Goal: Check status: Check status

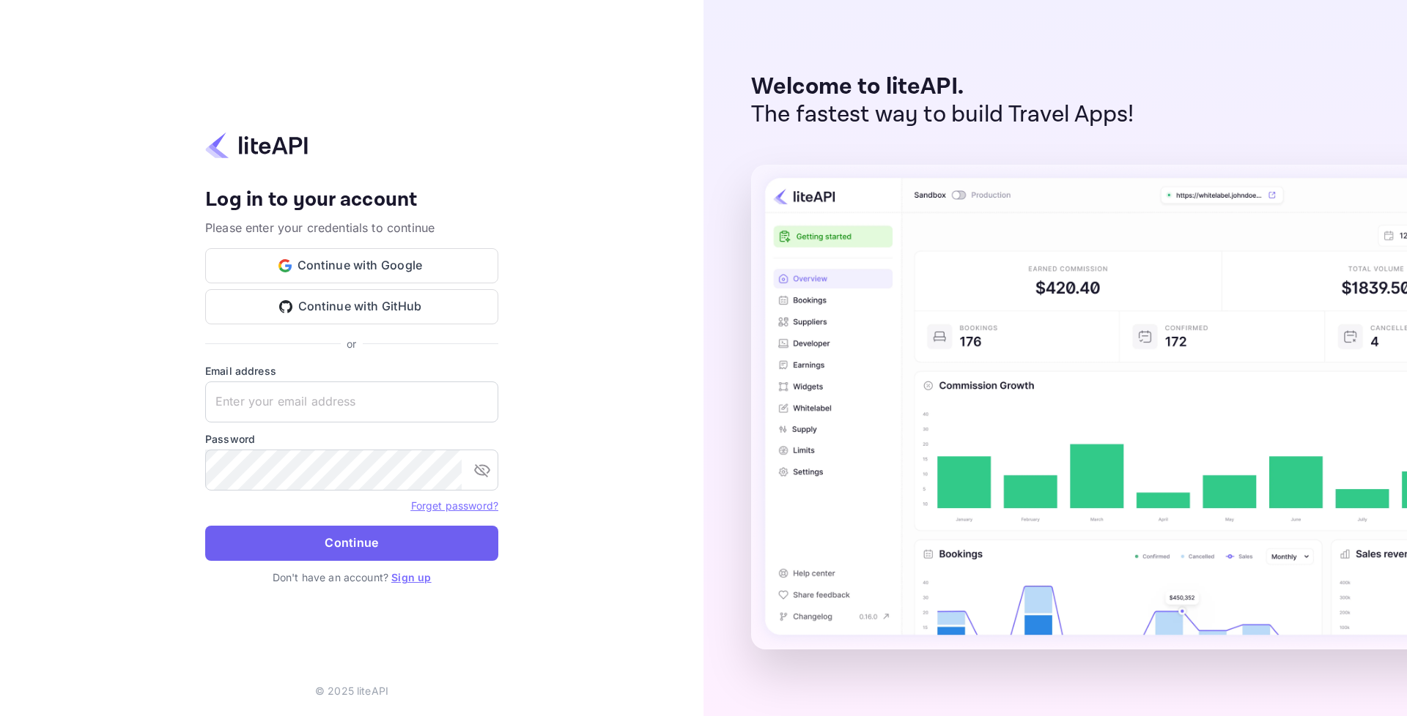
type input "adminpassword_support@yandex-team.ru"
click at [318, 544] on button "Continue" at bounding box center [351, 543] width 293 height 35
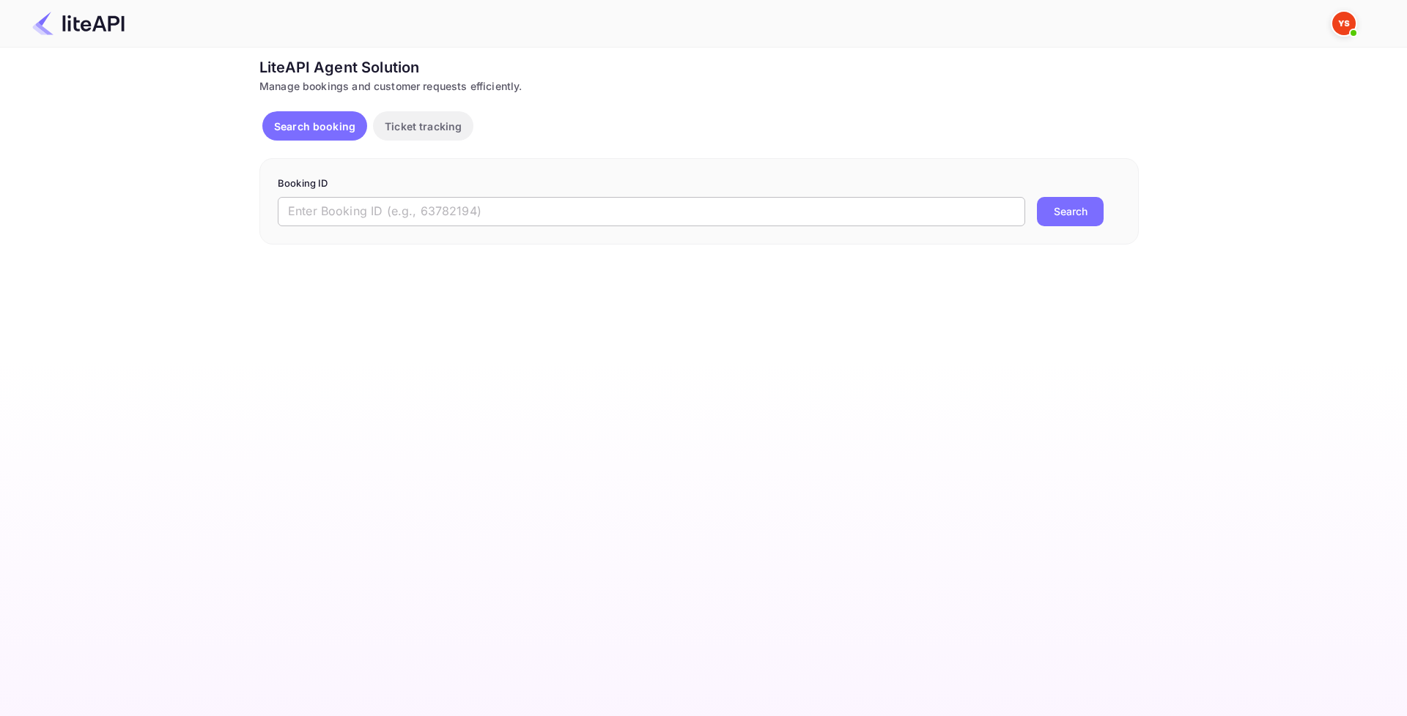
click at [479, 214] on input "text" at bounding box center [651, 211] width 747 height 29
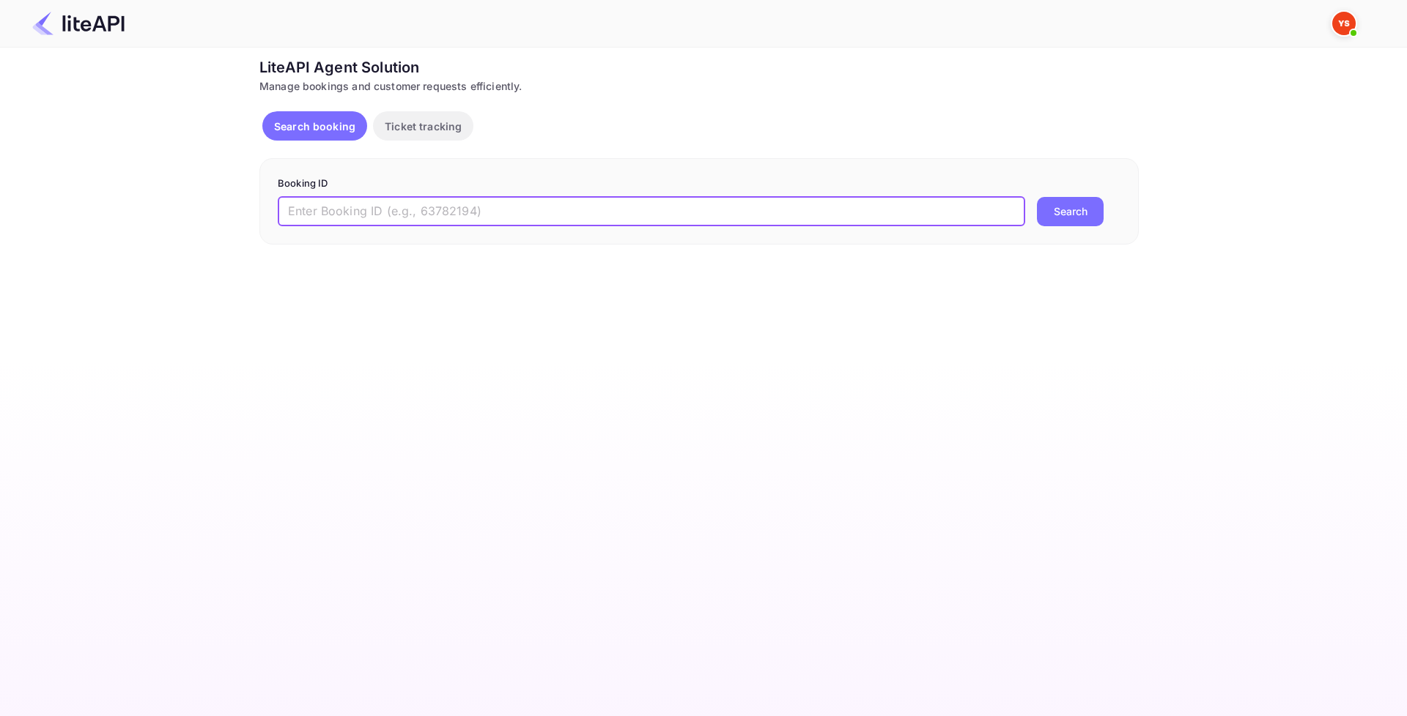
paste input "9137667"
type input "9137667"
click at [1070, 217] on button "Search" at bounding box center [1070, 211] width 67 height 29
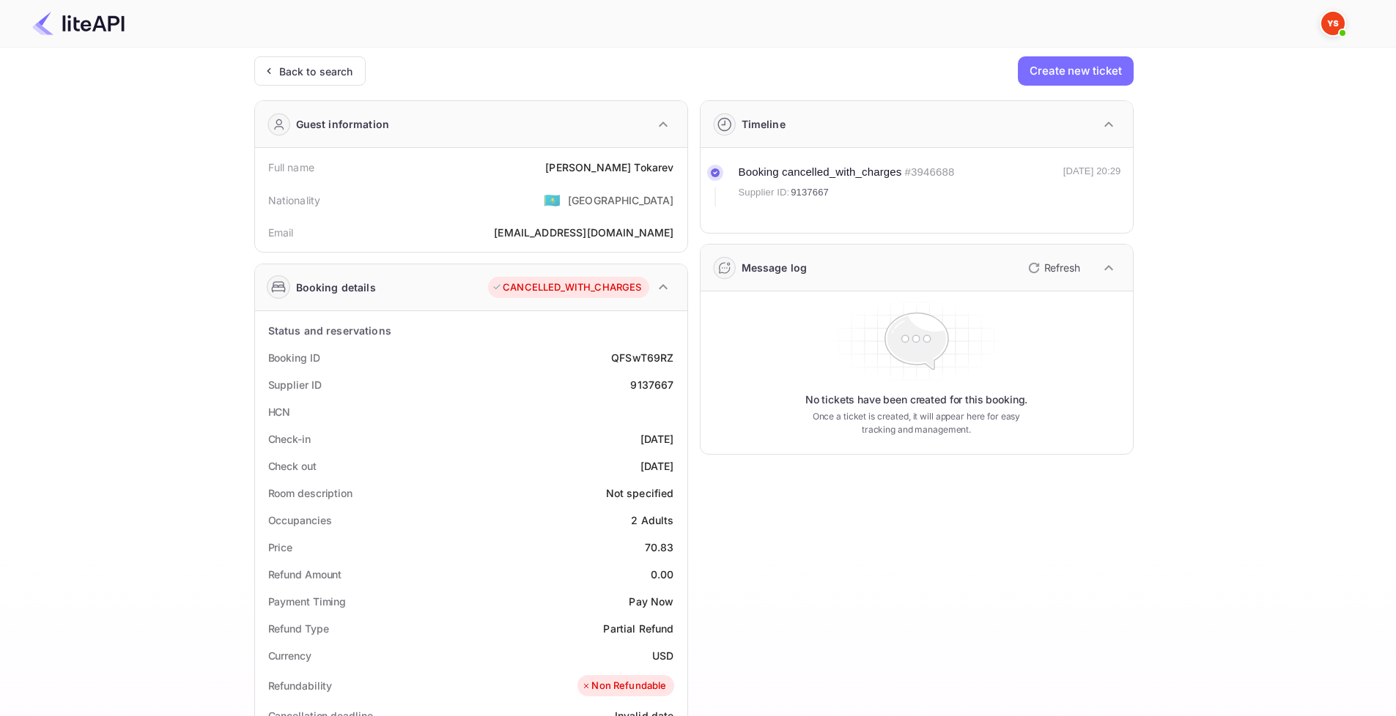
click at [663, 285] on icon "button" at bounding box center [663, 286] width 9 height 5
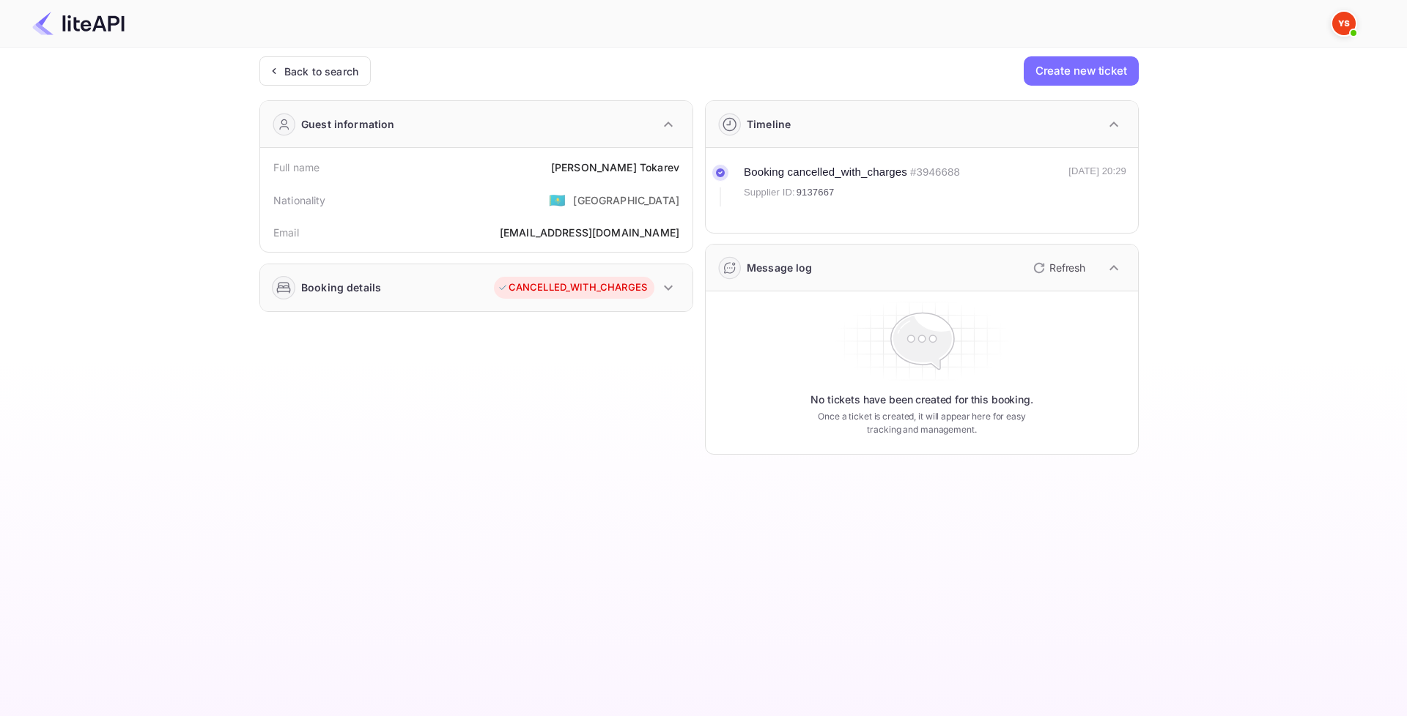
click at [664, 285] on icon "button" at bounding box center [668, 288] width 18 height 18
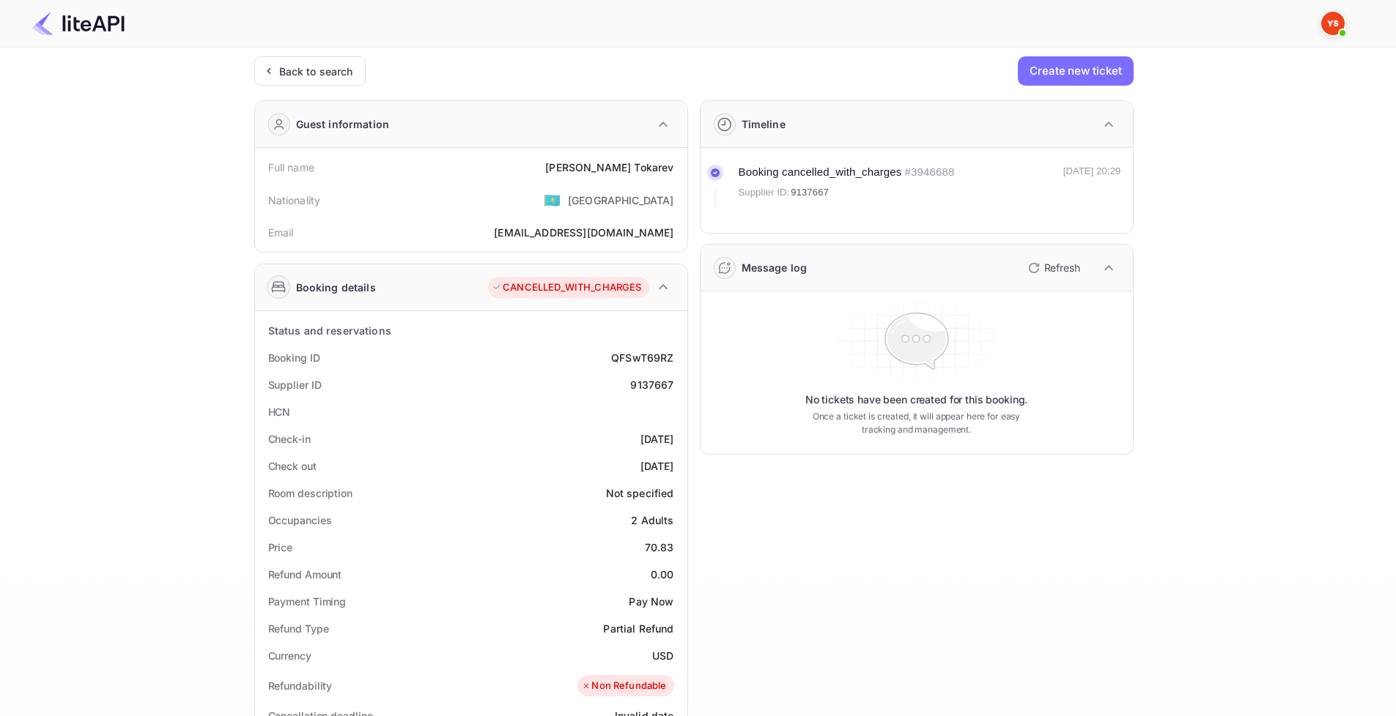
click at [607, 284] on div "CANCELLED_WITH_CHARGES" at bounding box center [566, 288] width 149 height 15
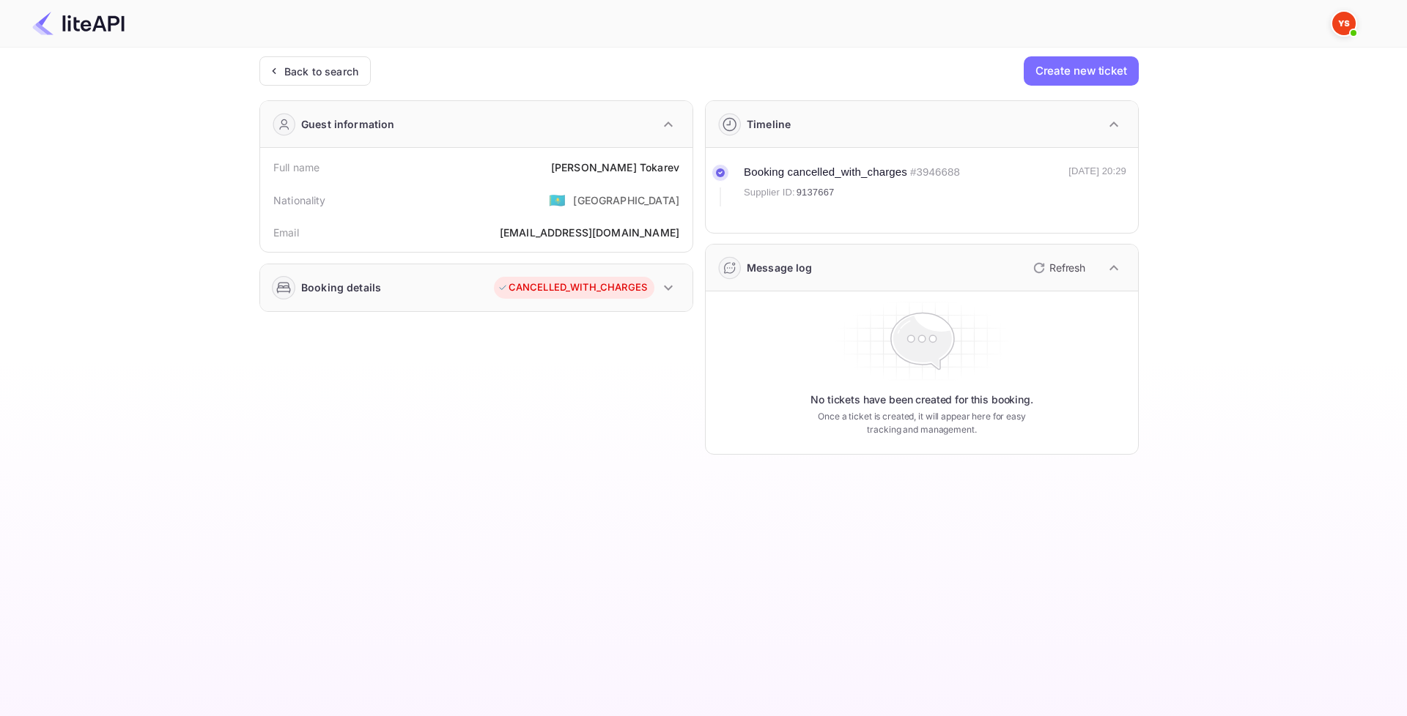
click at [607, 284] on div "CANCELLED_WITH_CHARGES" at bounding box center [571, 288] width 149 height 15
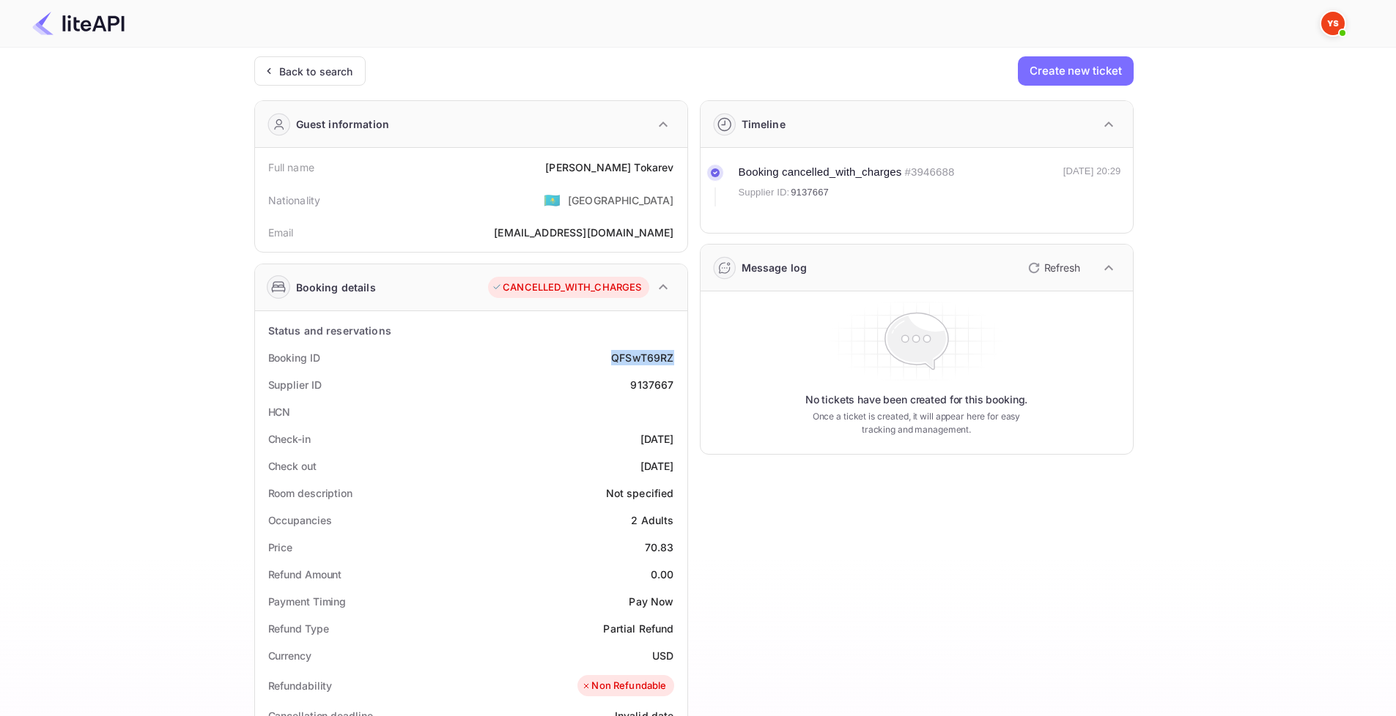
drag, startPoint x: 608, startPoint y: 357, endPoint x: 678, endPoint y: 355, distance: 69.7
click at [678, 355] on div "Booking ID QFSwT69RZ" at bounding box center [471, 357] width 420 height 27
copy div "QFSwT69RZ"
click at [714, 380] on div "No tickets have been created for this booking. Once a ticket is created, it wil…" at bounding box center [916, 372] width 420 height 151
drag, startPoint x: 757, startPoint y: 169, endPoint x: 840, endPoint y: 169, distance: 82.8
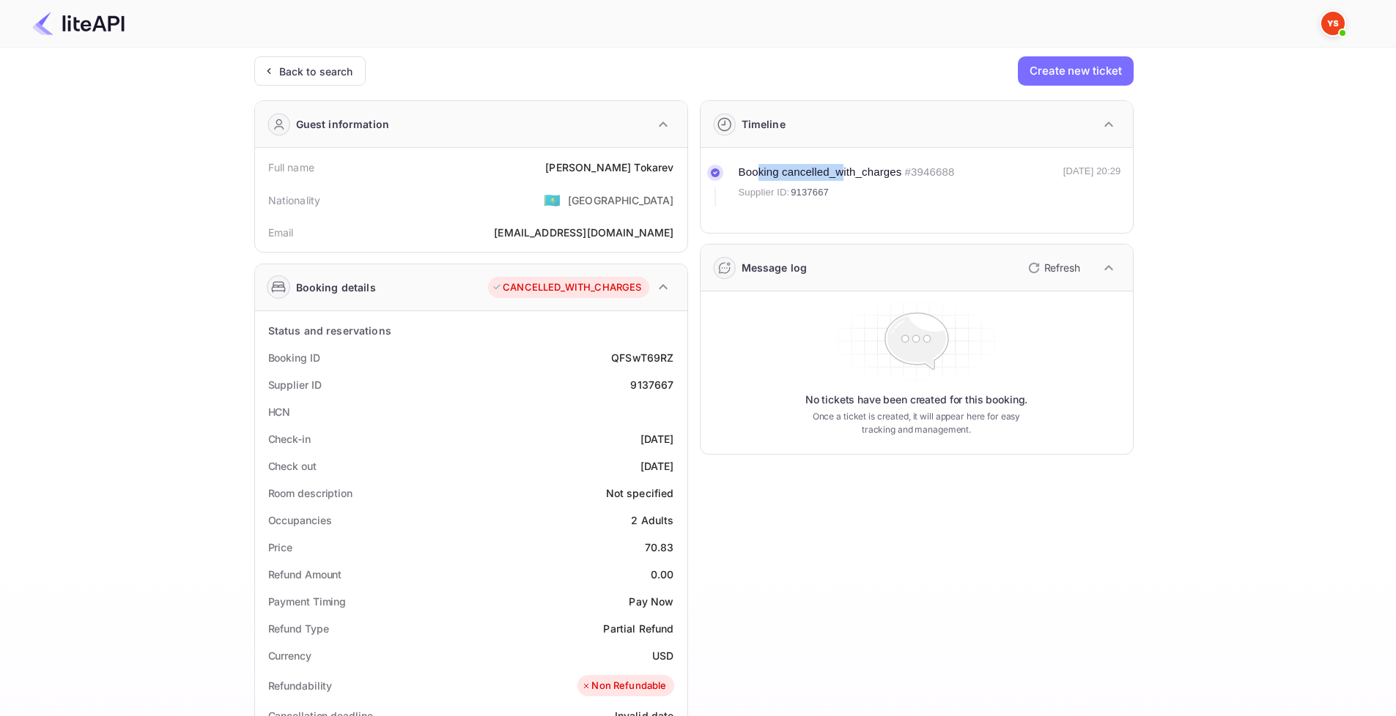
click at [840, 169] on div "Booking cancelled_with_charges" at bounding box center [819, 172] width 163 height 17
click at [901, 195] on div "Supplier ID: 9137667" at bounding box center [846, 192] width 216 height 15
drag, startPoint x: 1040, startPoint y: 174, endPoint x: 1118, endPoint y: 173, distance: 77.7
click at [1118, 173] on div "[DATE] 20:29" at bounding box center [1092, 185] width 58 height 42
click at [1083, 199] on div "[DATE] 20:29" at bounding box center [1092, 185] width 58 height 42
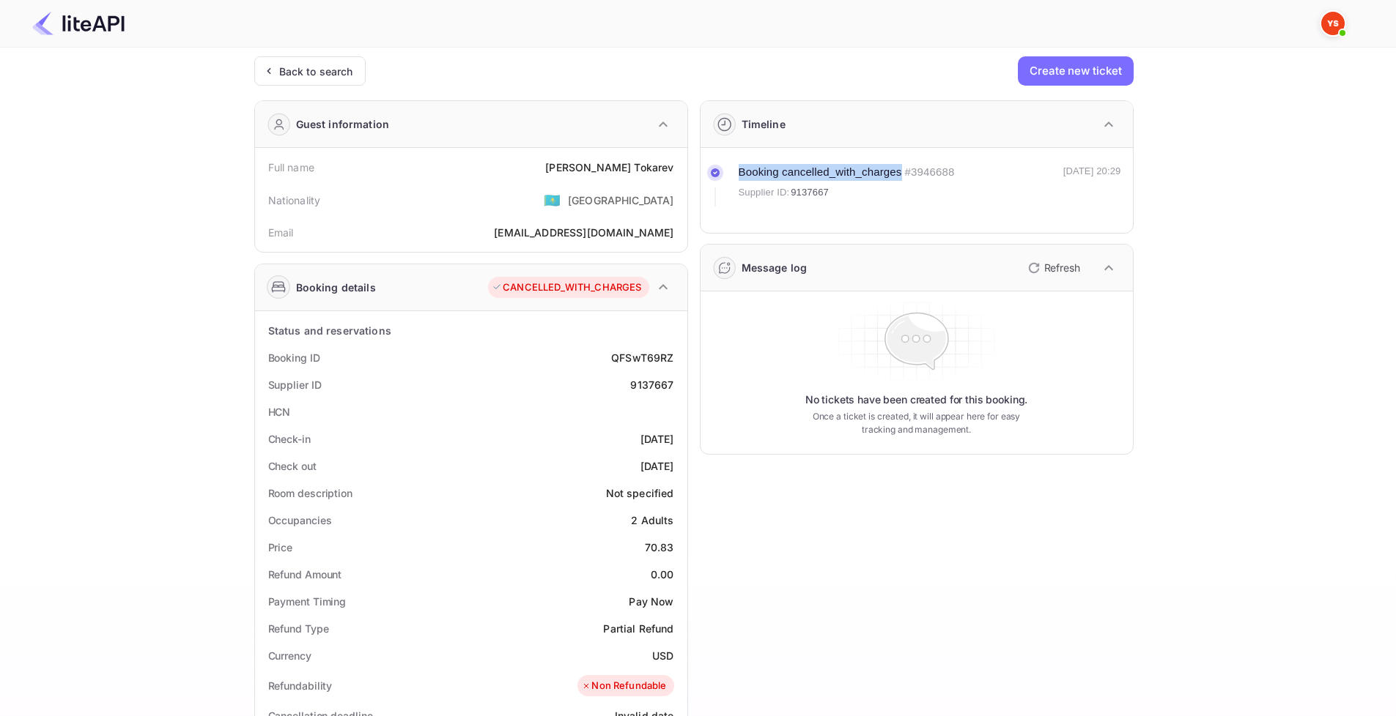
drag, startPoint x: 739, startPoint y: 171, endPoint x: 901, endPoint y: 174, distance: 161.9
click at [901, 174] on div "Booking cancelled_with_charges" at bounding box center [819, 172] width 163 height 17
copy div "Booking cancelled_with_charges"
drag, startPoint x: 1229, startPoint y: 210, endPoint x: 1224, endPoint y: 201, distance: 10.2
click at [1229, 210] on div "Ticket Affiliate URL [URL][DOMAIN_NAME] Business partner name Nuitee Travel Cus…" at bounding box center [694, 592] width 1352 height 1073
